Goal: Transaction & Acquisition: Purchase product/service

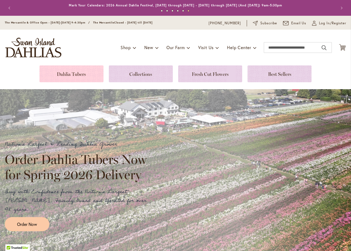
click at [75, 72] on link at bounding box center [71, 73] width 64 height 17
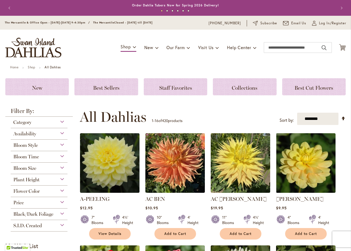
click at [53, 154] on div "Bloom Time" at bounding box center [39, 155] width 57 height 9
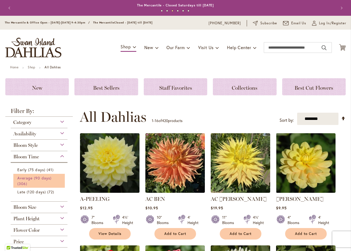
click at [44, 177] on span "Average (90 days)" at bounding box center [34, 177] width 34 height 5
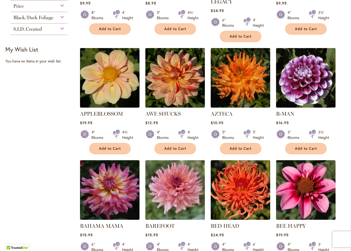
scroll to position [306, 0]
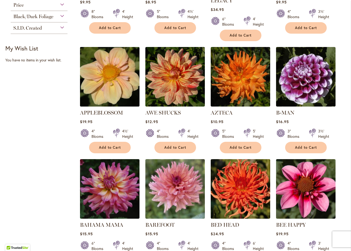
click at [108, 79] on img at bounding box center [109, 76] width 62 height 62
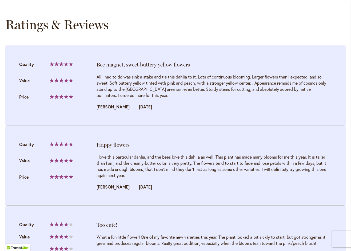
scroll to position [538, 0]
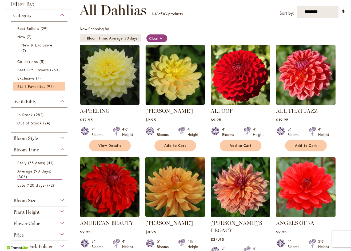
scroll to position [77, 0]
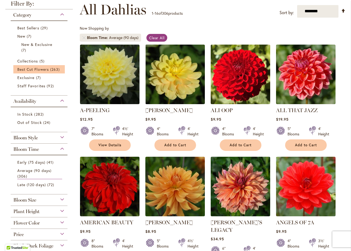
click at [36, 66] on li "Best Cut Flowers 263 items" at bounding box center [38, 69] width 51 height 8
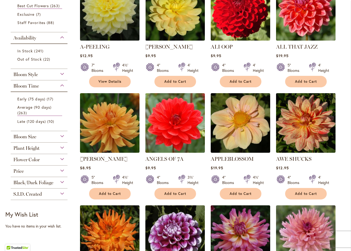
scroll to position [142, 0]
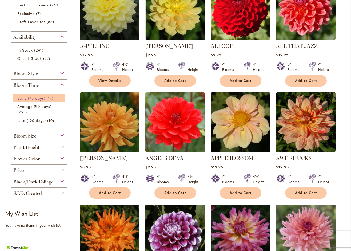
click at [35, 97] on span "Early (75 days)" at bounding box center [31, 97] width 28 height 5
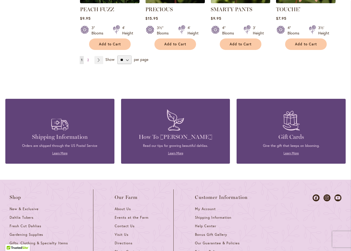
scroll to position [527, 0]
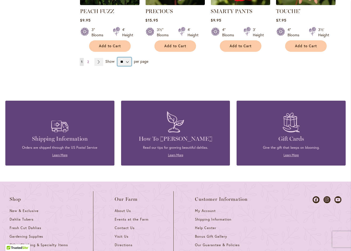
select select "**"
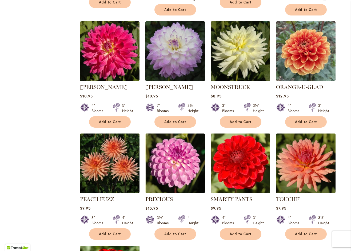
scroll to position [340, 0]
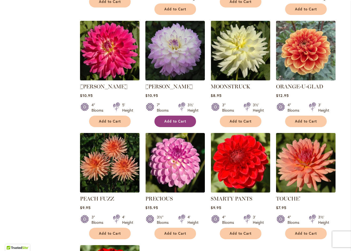
click at [175, 119] on span "Add to Cart" at bounding box center [175, 121] width 22 height 5
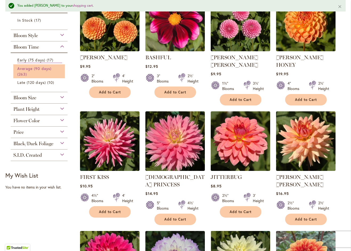
scroll to position [145, 0]
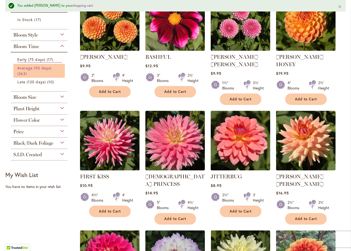
click at [29, 69] on span "Average (90 days)" at bounding box center [34, 67] width 34 height 5
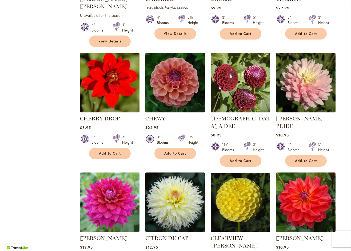
scroll to position [1205, 0]
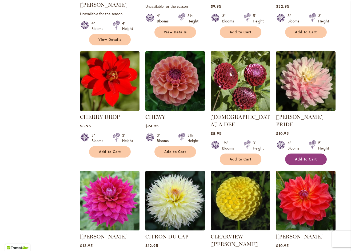
click at [303, 157] on span "Add to Cart" at bounding box center [306, 159] width 22 height 5
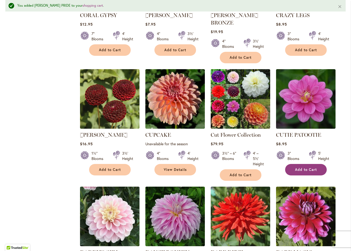
scroll to position [1560, 0]
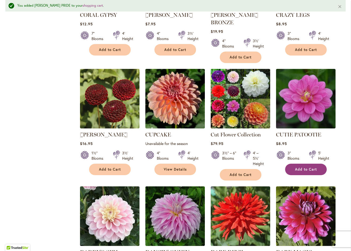
click at [311, 167] on span "Add to Cart" at bounding box center [306, 169] width 22 height 5
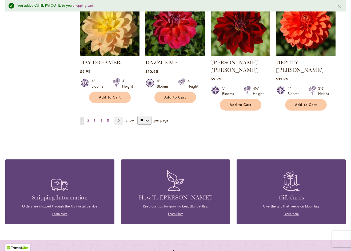
scroll to position [1862, 0]
click at [88, 118] on span "2" at bounding box center [88, 120] width 2 height 4
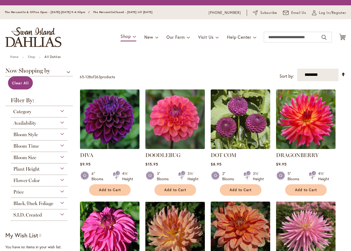
scroll to position [72, 0]
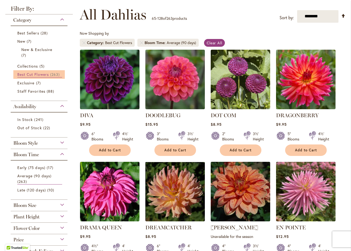
click at [53, 72] on span "263 items" at bounding box center [55, 74] width 11 height 6
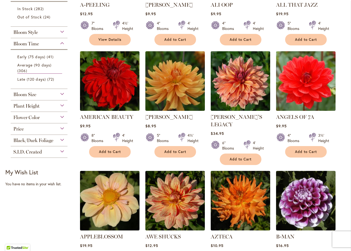
scroll to position [183, 0]
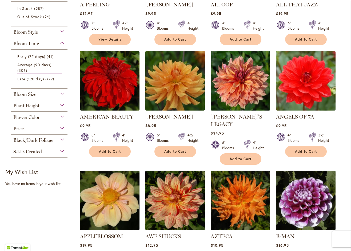
click at [32, 115] on span "Flower Color" at bounding box center [26, 117] width 26 height 6
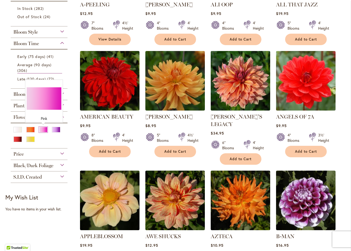
click at [41, 129] on div "Pink" at bounding box center [43, 130] width 9 height 6
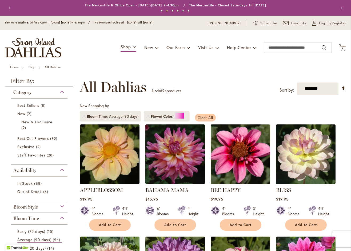
click at [206, 116] on span "Clear All" at bounding box center [206, 117] width 16 height 5
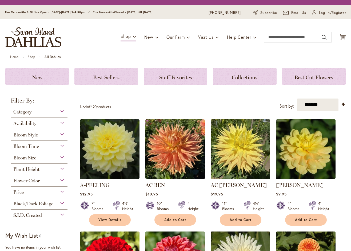
scroll to position [102, 0]
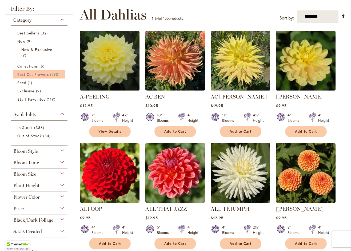
click at [34, 72] on span "Best Cut Flowers" at bounding box center [32, 74] width 31 height 5
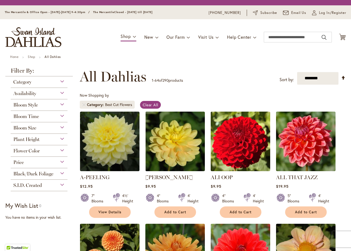
scroll to position [99, 0]
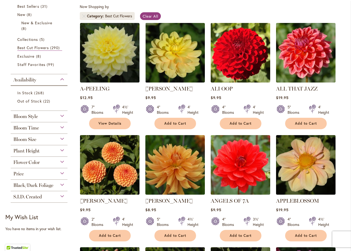
click at [62, 114] on div "Bloom Style" at bounding box center [39, 115] width 57 height 9
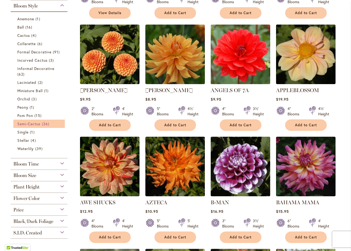
click at [36, 122] on span "Semi-Cactus" at bounding box center [28, 123] width 23 height 5
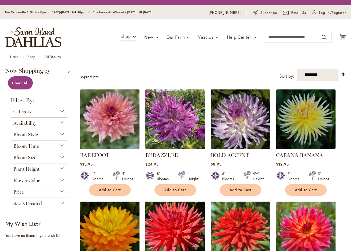
scroll to position [72, 0]
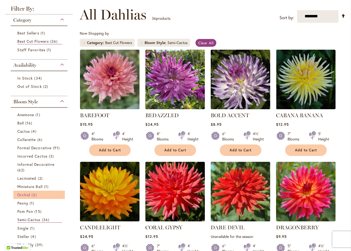
click at [29, 194] on span "Orchid" at bounding box center [23, 194] width 13 height 5
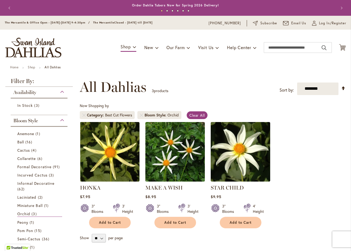
scroll to position [99, 0]
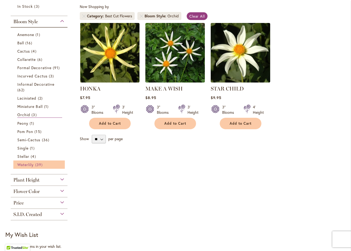
click at [31, 163] on span "Waterlily" at bounding box center [25, 164] width 16 height 5
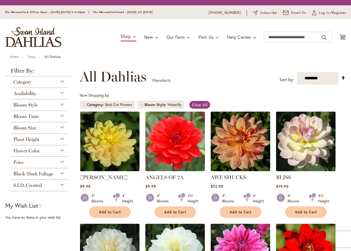
scroll to position [99, 0]
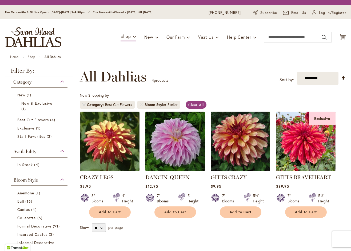
scroll to position [99, 0]
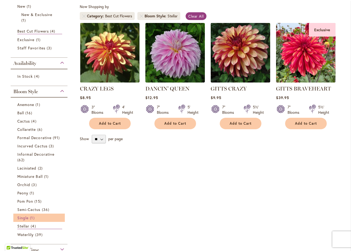
click at [26, 215] on span "Single" at bounding box center [22, 217] width 11 height 5
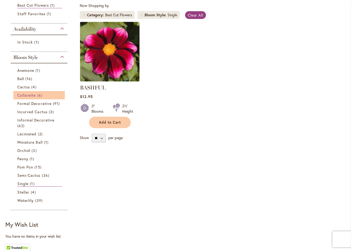
scroll to position [100, 0]
click at [32, 95] on span "Collarette" at bounding box center [26, 94] width 19 height 5
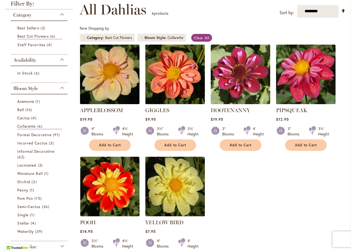
scroll to position [78, 0]
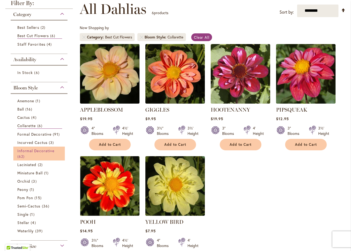
click at [44, 150] on span "Informal Decorative" at bounding box center [35, 150] width 37 height 5
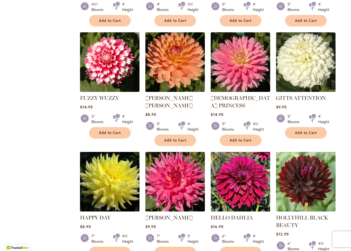
scroll to position [305, 0]
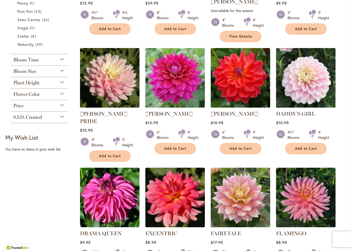
click at [55, 57] on div "Bloom Time" at bounding box center [39, 58] width 57 height 9
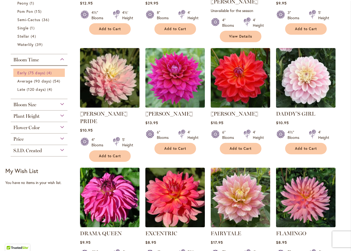
click at [38, 72] on span "Early (75 days)" at bounding box center [31, 72] width 28 height 5
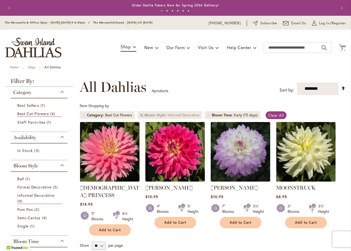
click at [143, 114] on link "Remove Bloom Style Informal Decorative" at bounding box center [141, 114] width 3 height 3
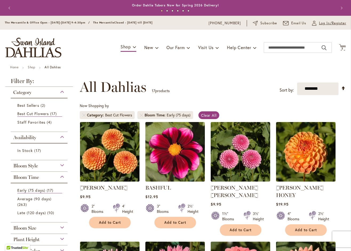
click at [325, 22] on span "Log In/Register" at bounding box center [332, 23] width 27 height 5
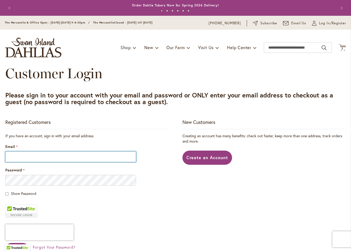
type input "**********"
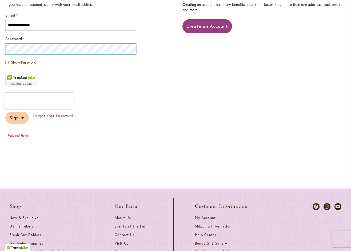
scroll to position [132, 0]
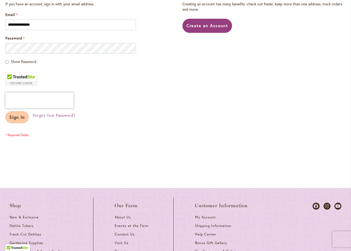
click at [15, 113] on button "Sign In" at bounding box center [16, 117] width 23 height 12
